Goal: Task Accomplishment & Management: Manage account settings

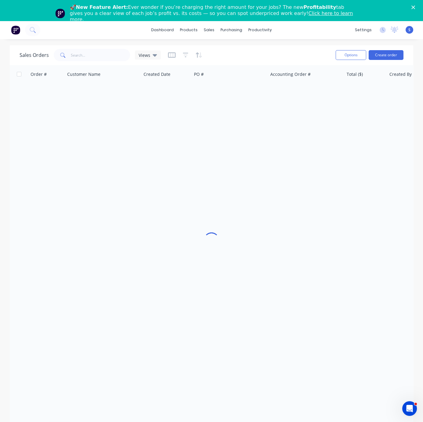
click at [418, 8] on div "Close" at bounding box center [415, 8] width 6 height 4
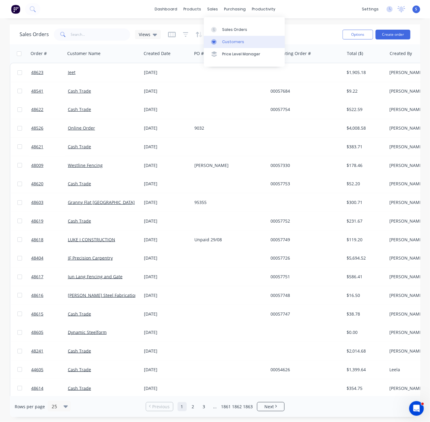
click at [229, 40] on link "Customers" at bounding box center [244, 42] width 81 height 12
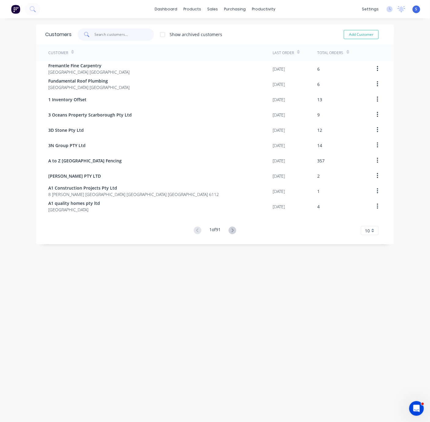
click at [105, 38] on input "text" at bounding box center [125, 34] width 60 height 12
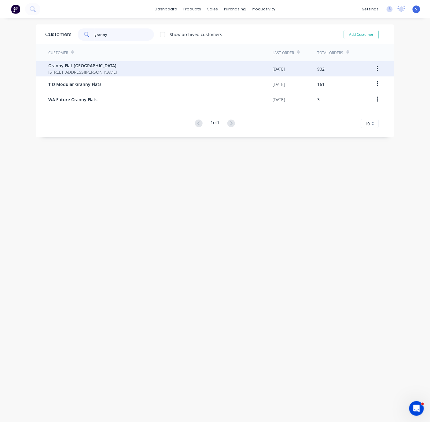
type input "granny"
click at [100, 75] on span "92 McCoy st Booragoon Western Australia Australia" at bounding box center [82, 72] width 69 height 6
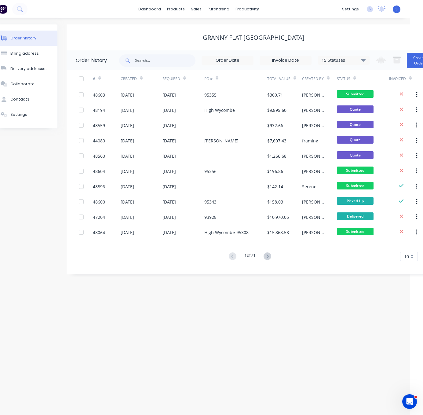
scroll to position [0, 32]
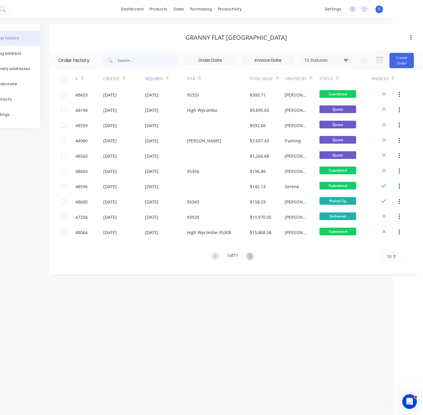
drag, startPoint x: 140, startPoint y: 42, endPoint x: 219, endPoint y: 44, distance: 79.5
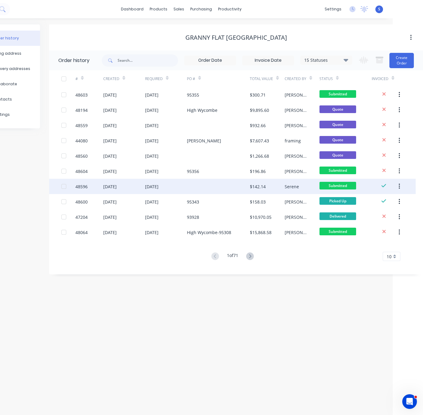
click at [182, 190] on div "03 Sep 2025" at bounding box center [166, 186] width 42 height 15
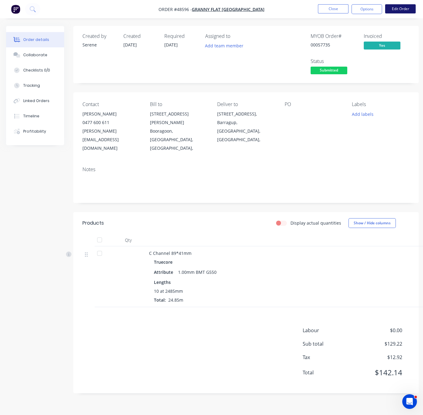
click at [399, 9] on button "Edit Order" at bounding box center [400, 8] width 31 height 9
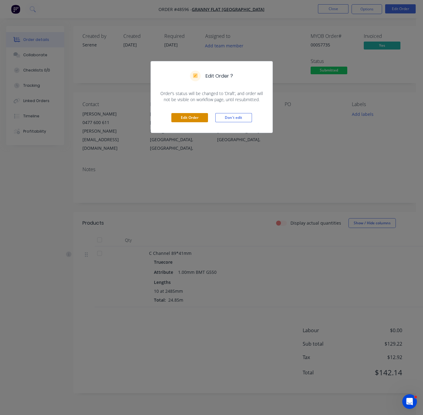
click at [199, 122] on button "Edit Order" at bounding box center [189, 117] width 37 height 9
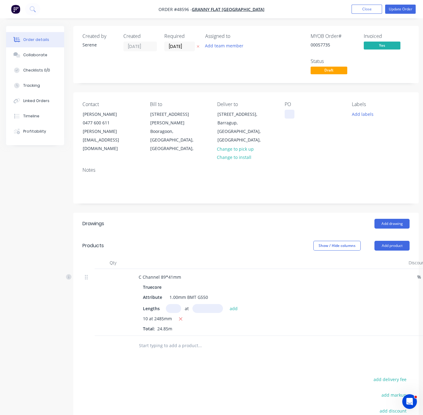
click at [290, 119] on div at bounding box center [290, 114] width 10 height 9
click at [258, 218] on header "Drawings Add drawing" at bounding box center [246, 224] width 346 height 22
click at [402, 8] on button "Update Order" at bounding box center [400, 9] width 31 height 9
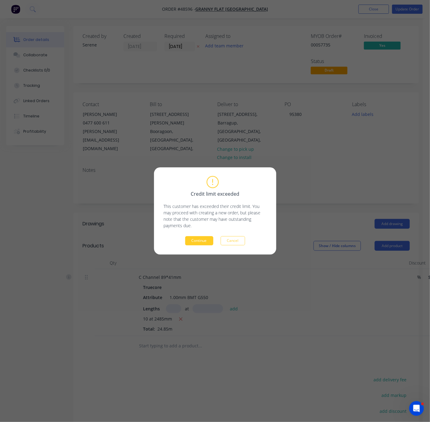
click at [200, 243] on button "Continue" at bounding box center [199, 240] width 28 height 9
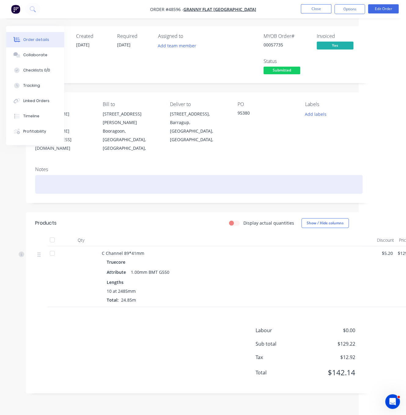
drag, startPoint x: 160, startPoint y: 220, endPoint x: 261, endPoint y: 187, distance: 106.0
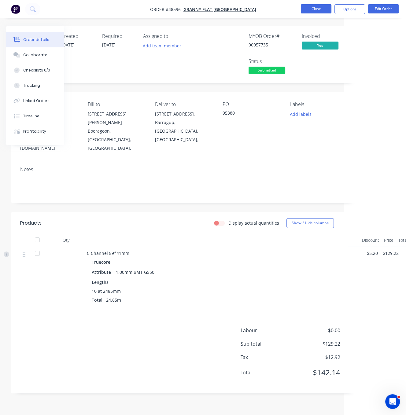
click at [319, 9] on button "Close" at bounding box center [316, 8] width 31 height 9
